Goal: Information Seeking & Learning: Learn about a topic

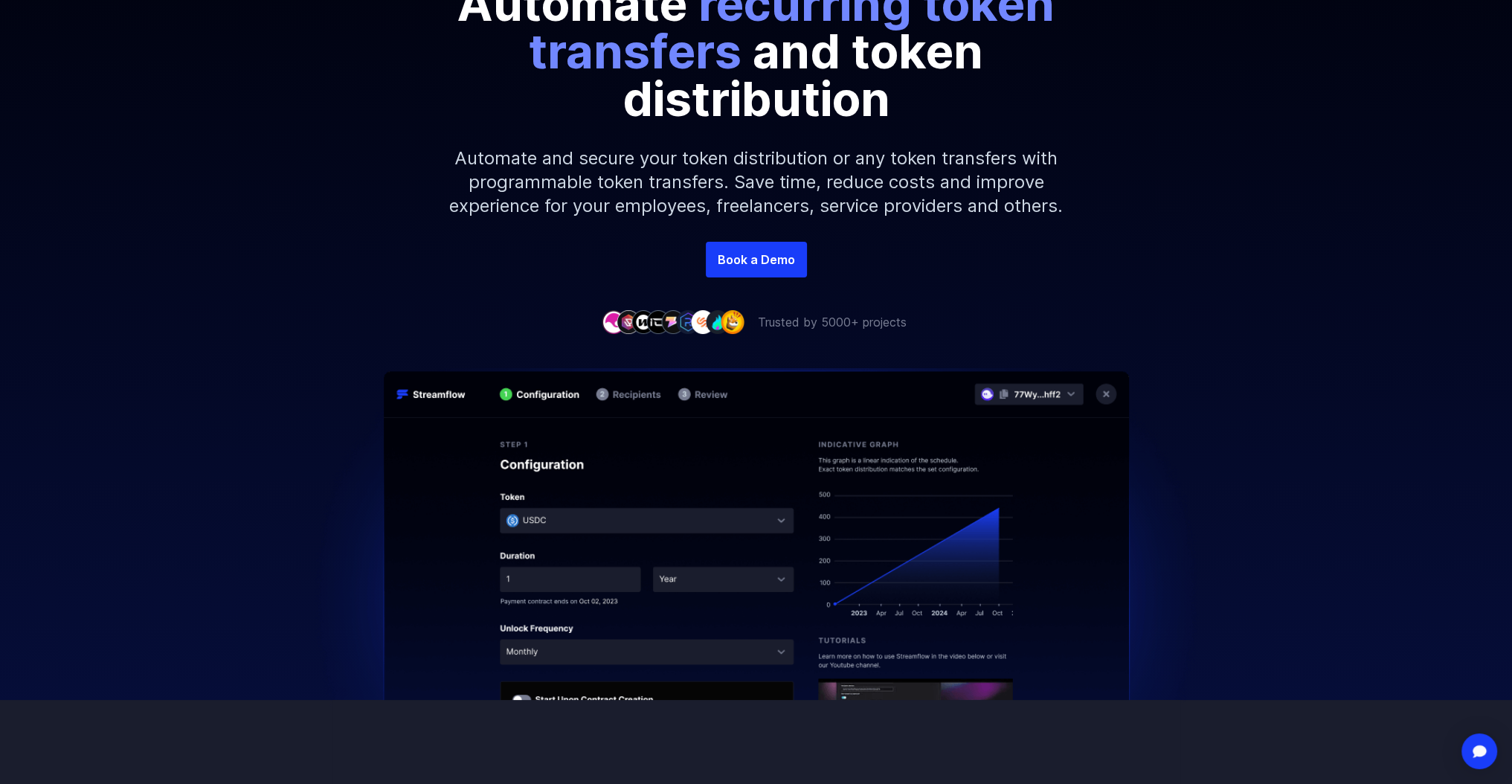
scroll to position [298, 0]
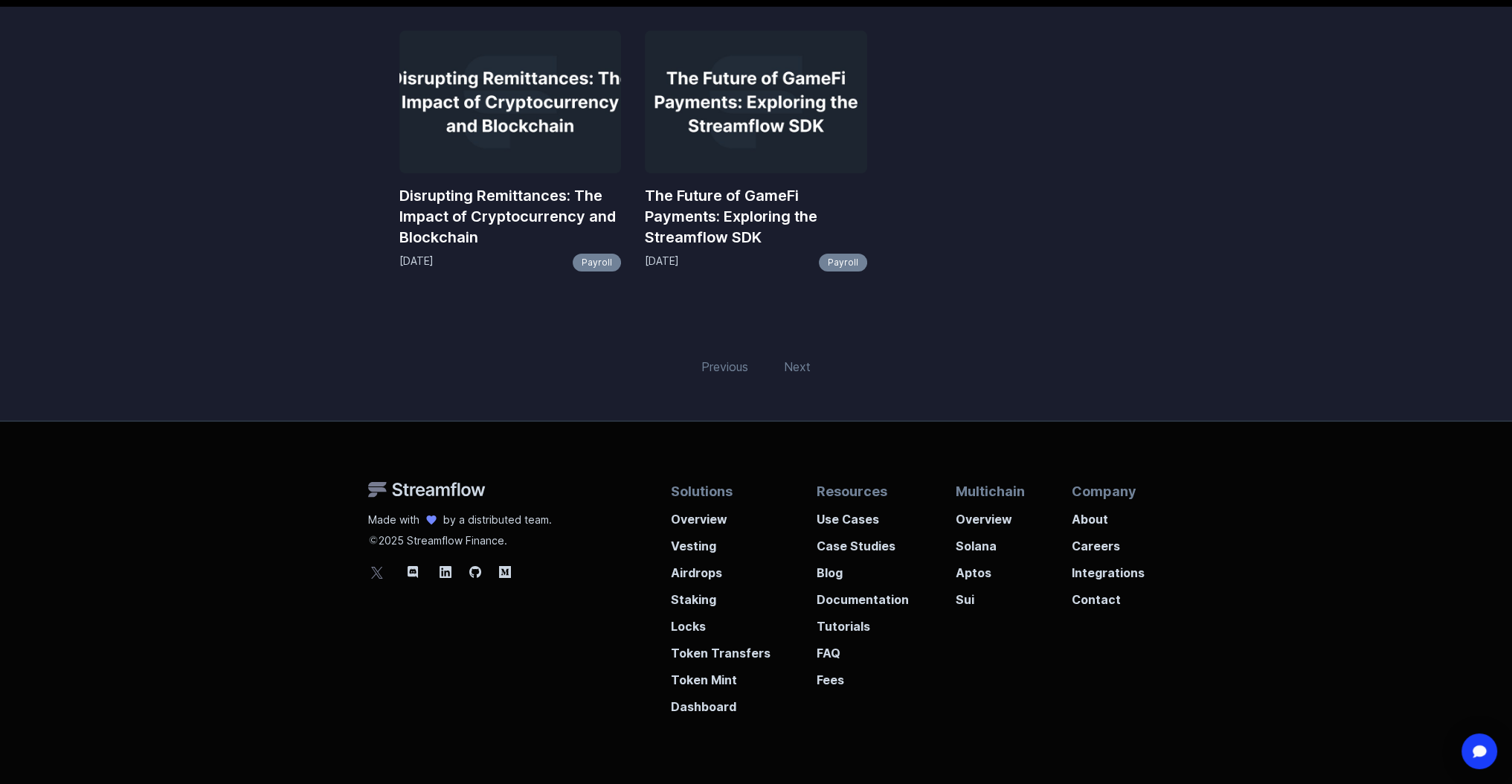
scroll to position [289, 0]
